Goal: Check status: Check status

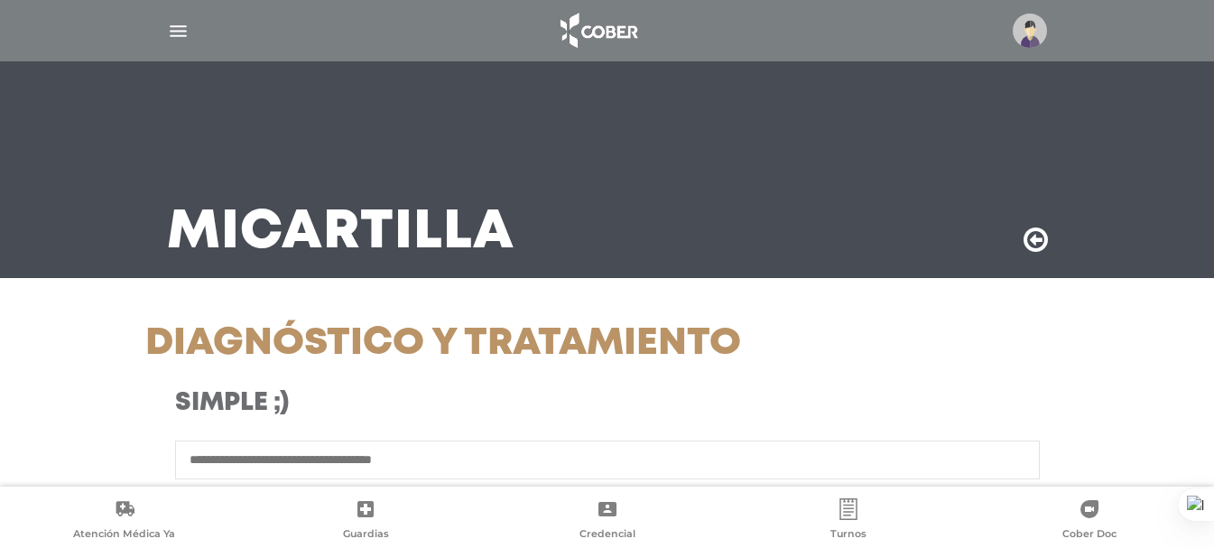
click at [172, 32] on img "button" at bounding box center [178, 31] width 23 height 23
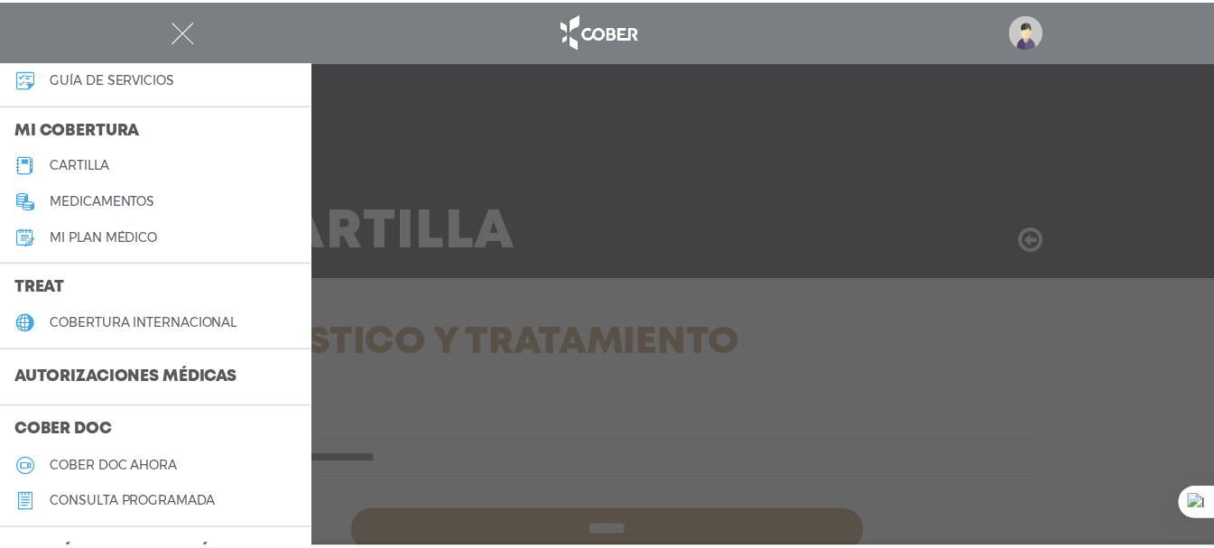
scroll to position [271, 0]
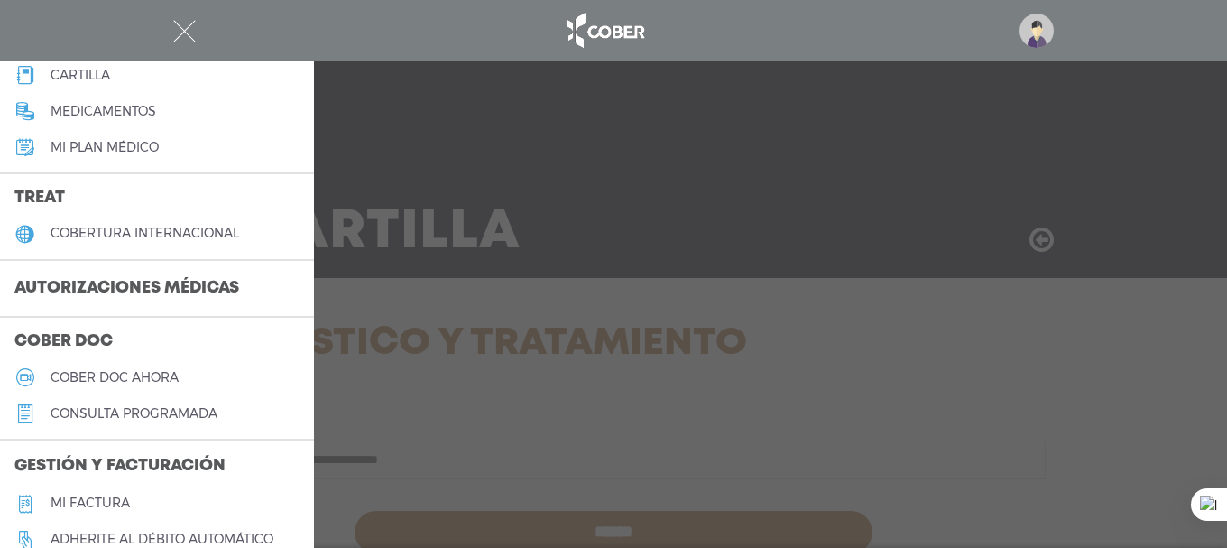
click at [161, 281] on h3 "Autorizaciones médicas" at bounding box center [127, 289] width 254 height 34
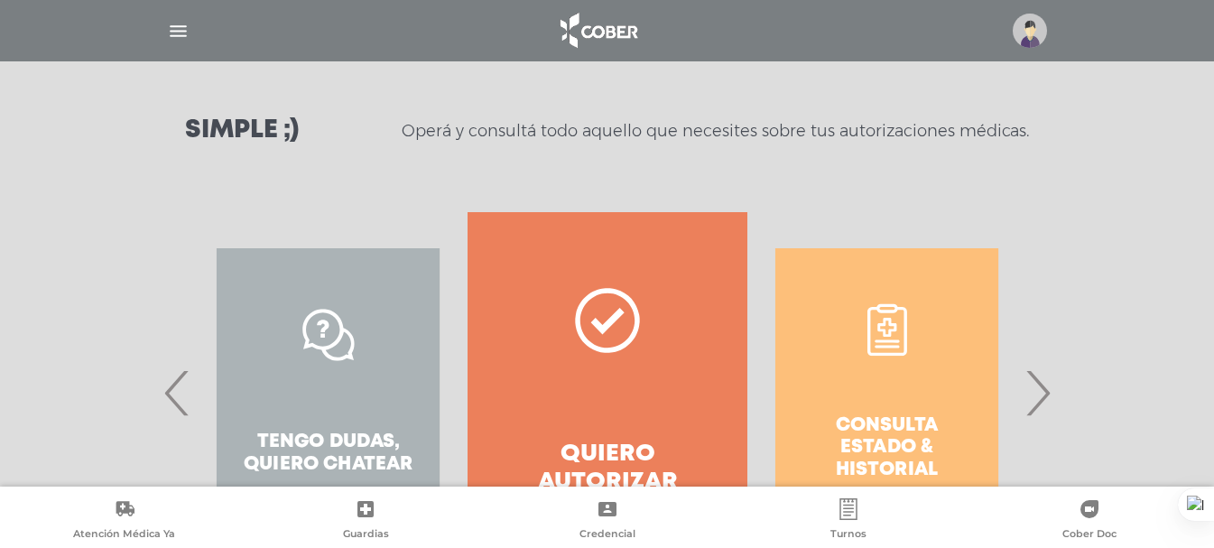
scroll to position [271, 0]
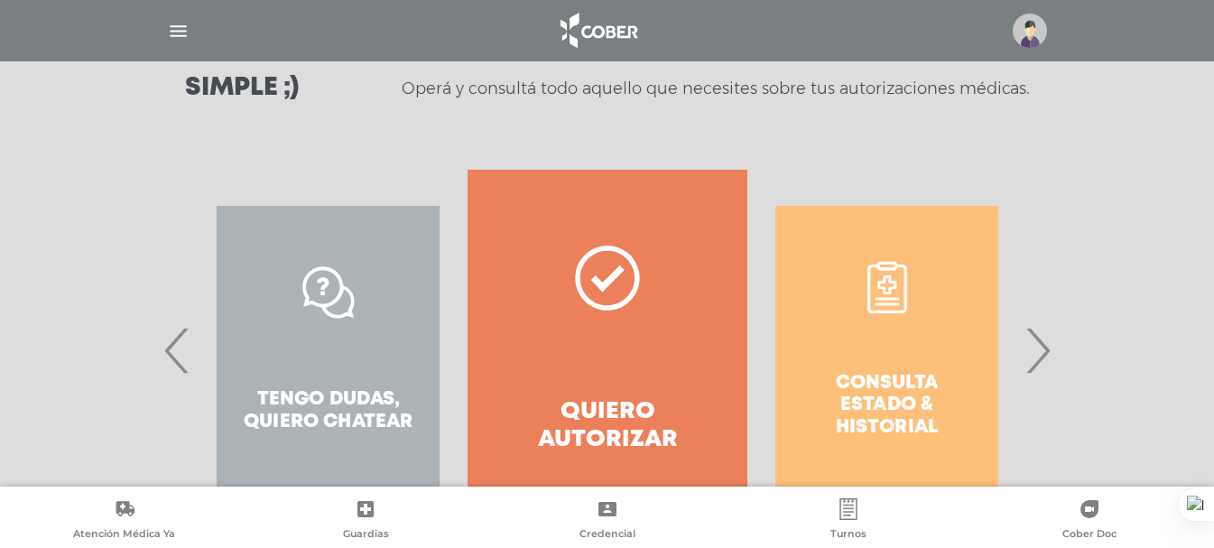
click at [938, 319] on div "Consulta estado & historial" at bounding box center [886, 350] width 279 height 361
click at [1036, 357] on span "›" at bounding box center [1037, 349] width 35 height 97
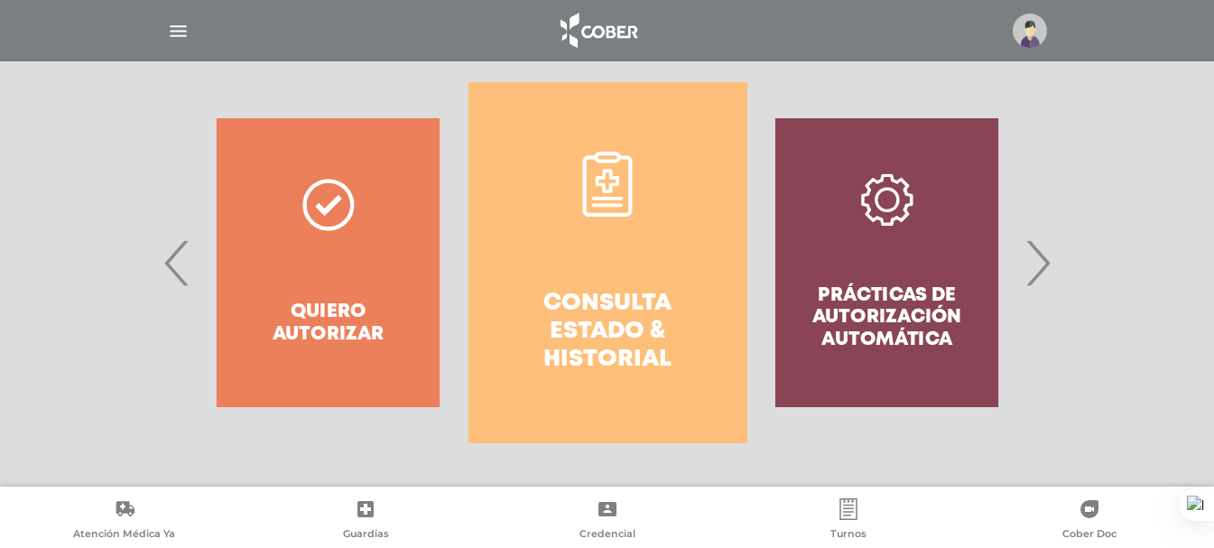
click at [621, 274] on link "Consulta estado & historial" at bounding box center [607, 262] width 279 height 361
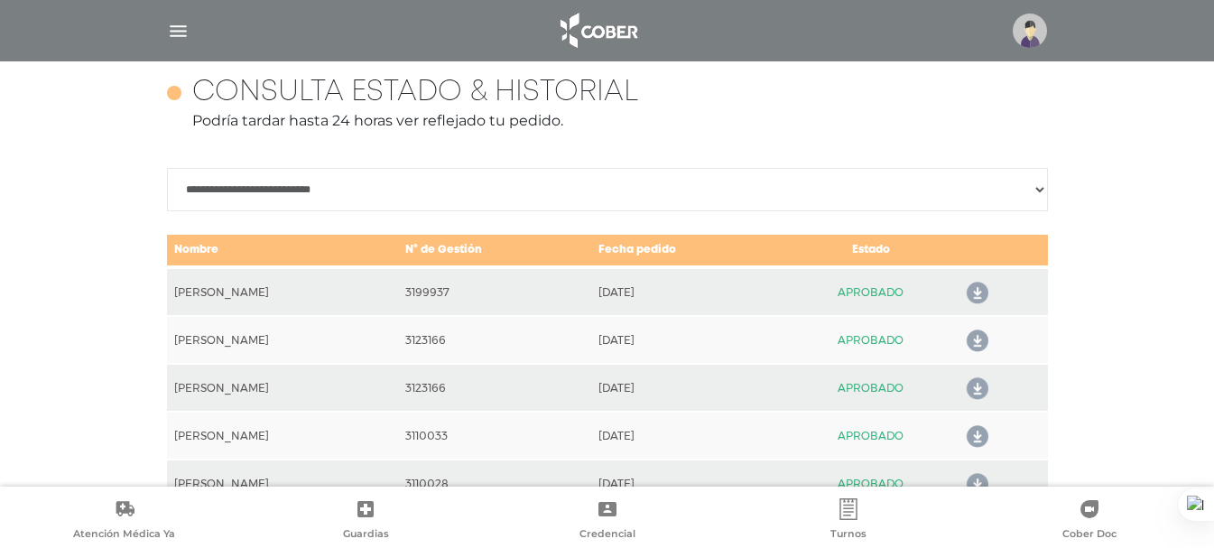
scroll to position [855, 0]
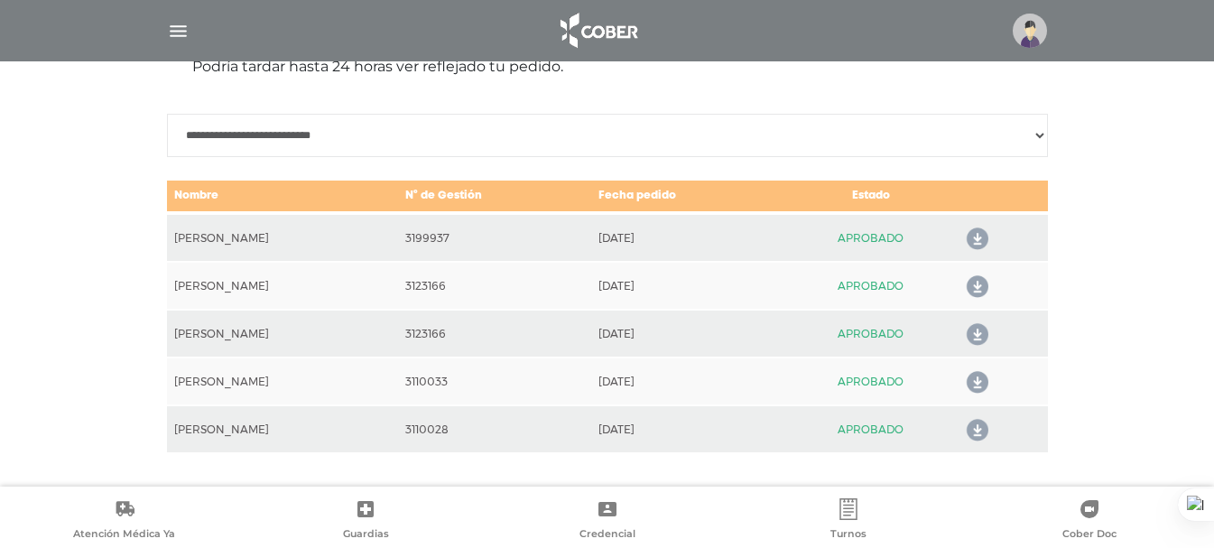
click at [642, 233] on td "2025-09-01" at bounding box center [688, 237] width 195 height 49
